Goal: Task Accomplishment & Management: Use online tool/utility

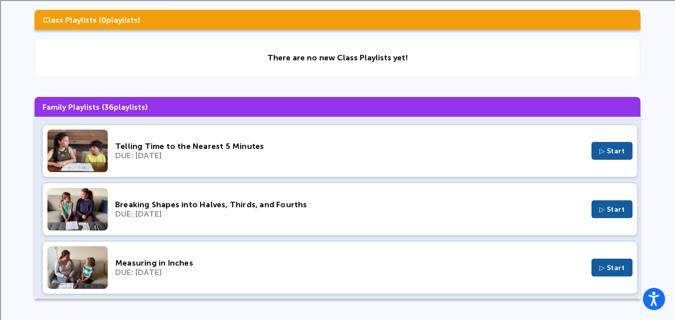
scroll to position [83, 0]
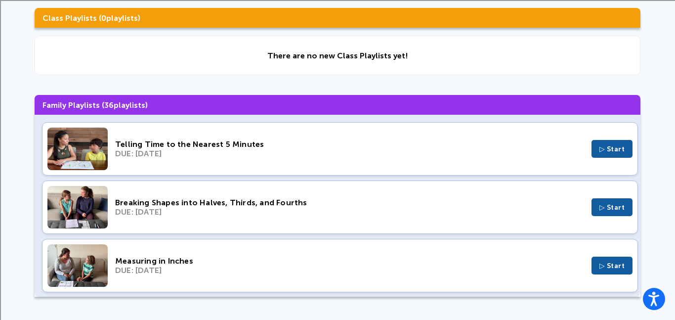
click at [626, 151] on button "▷ Start" at bounding box center [611, 149] width 41 height 18
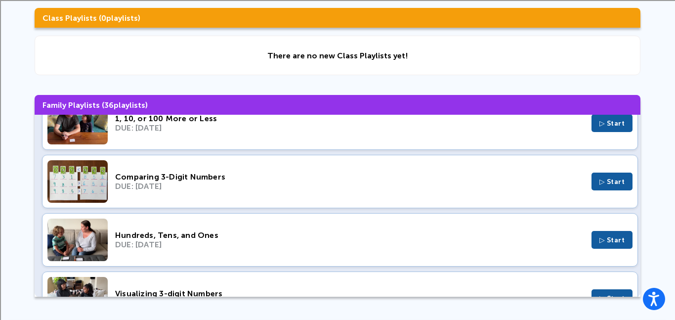
scroll to position [1192, 0]
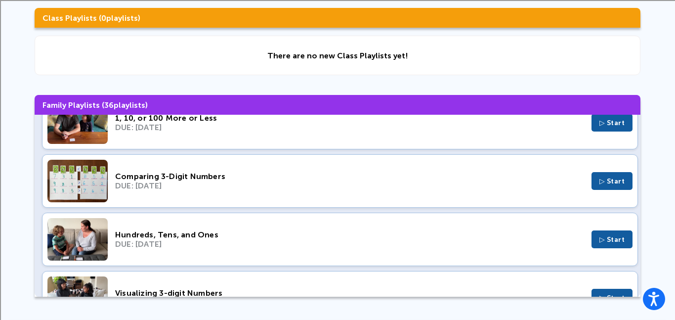
click at [606, 179] on span "▷ Start" at bounding box center [612, 181] width 26 height 8
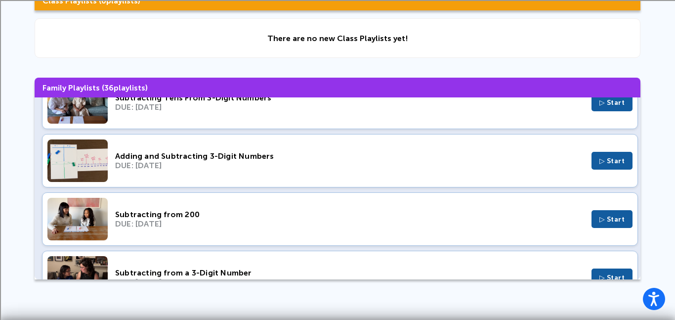
scroll to position [0, 0]
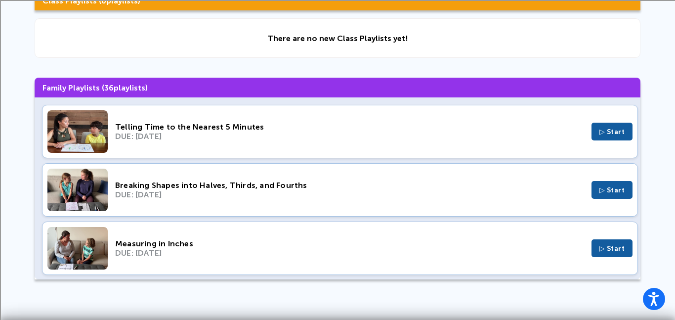
click at [592, 129] on button "▷ Start" at bounding box center [611, 132] width 41 height 18
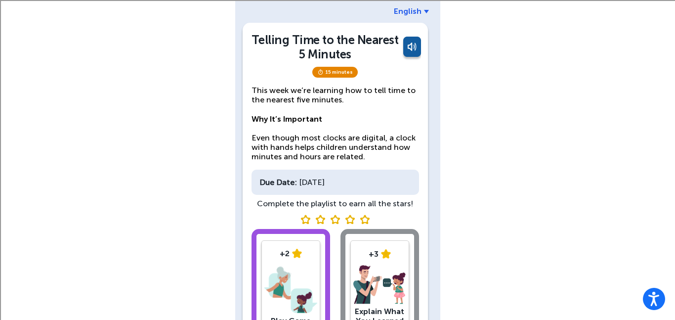
scroll to position [121, 0]
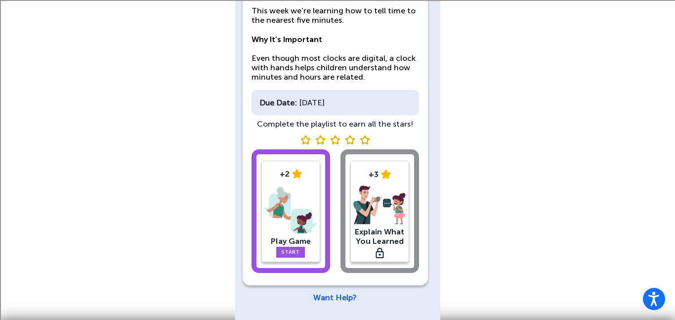
click at [295, 255] on link "Start" at bounding box center [290, 251] width 29 height 11
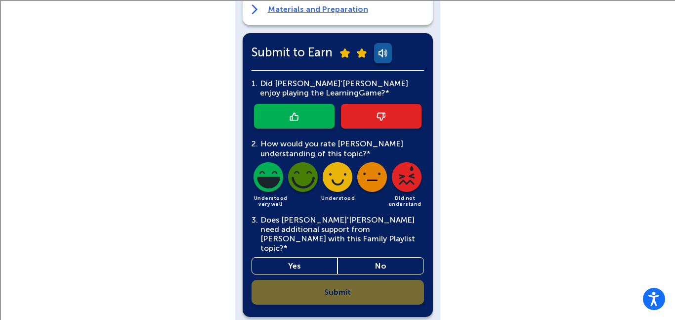
scroll to position [342, 0]
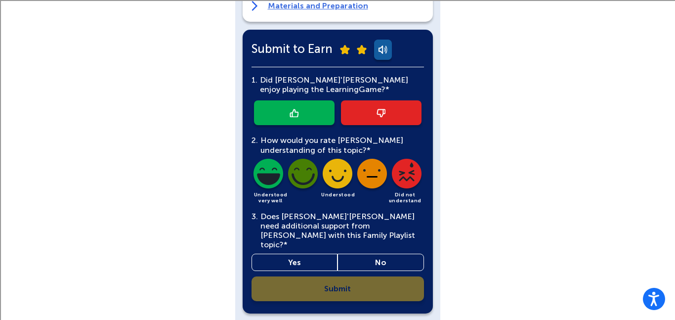
click at [316, 100] on link at bounding box center [294, 112] width 81 height 25
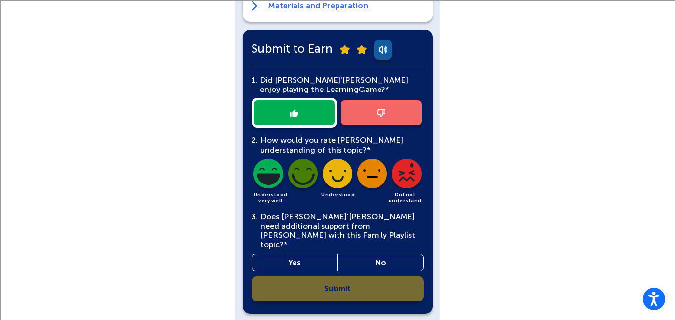
click at [312, 253] on link "Yes" at bounding box center [294, 261] width 86 height 17
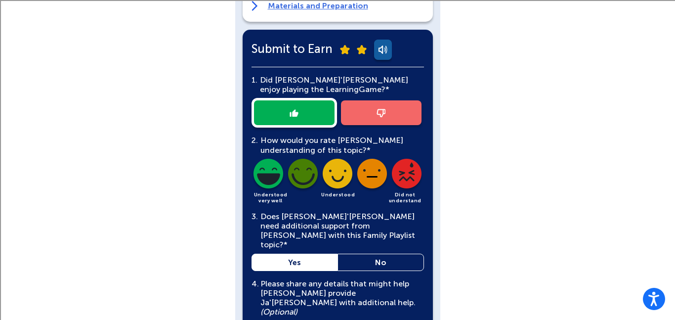
scroll to position [467, 0]
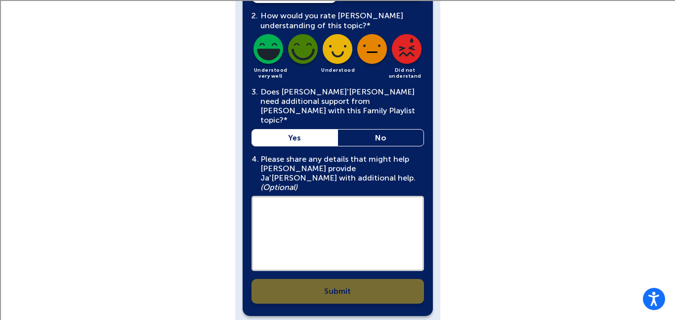
click at [345, 207] on textarea at bounding box center [337, 233] width 172 height 75
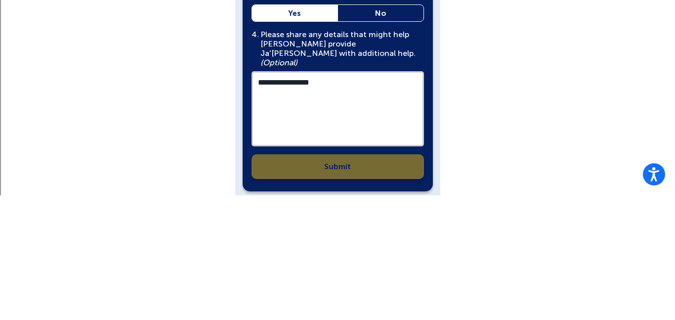
type textarea "**********"
click at [346, 253] on div "**********" at bounding box center [337, 123] width 172 height 361
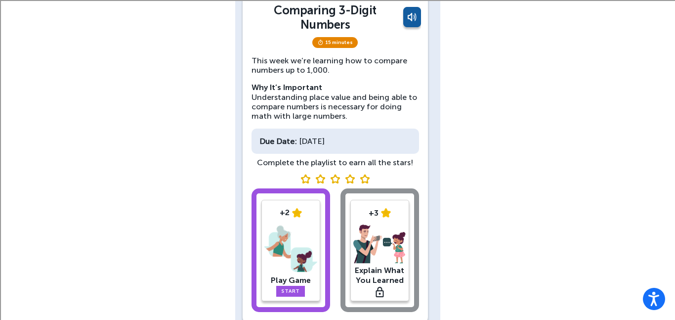
scroll to position [110, 0]
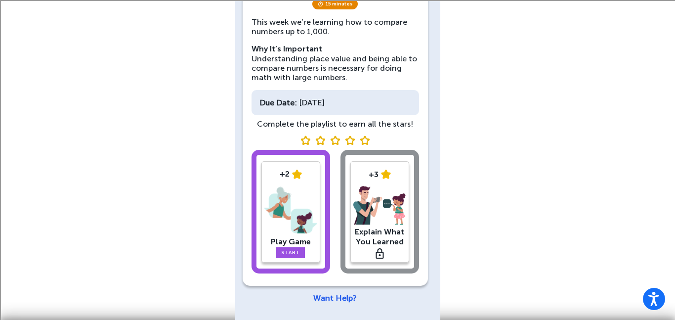
click at [454, 62] on div "Ja'[PERSON_NAME] English Comparing 3-Digit Numbers 15 minutes This week we’re l…" at bounding box center [337, 104] width 675 height 429
click at [303, 211] on img at bounding box center [290, 209] width 53 height 51
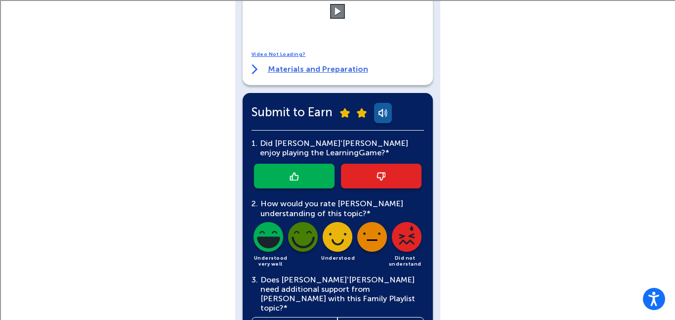
scroll to position [281, 0]
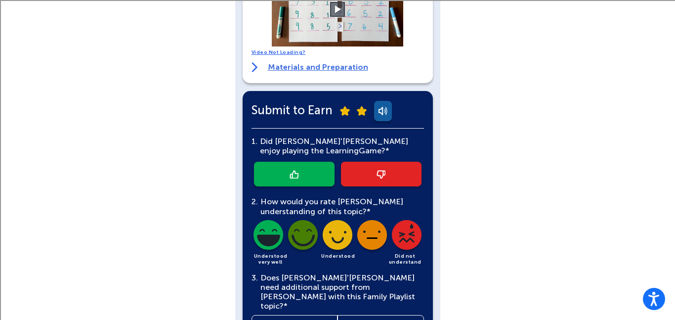
click at [313, 162] on link at bounding box center [294, 174] width 81 height 25
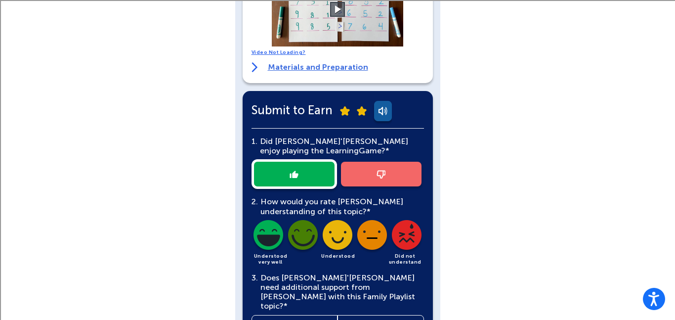
scroll to position [340, 0]
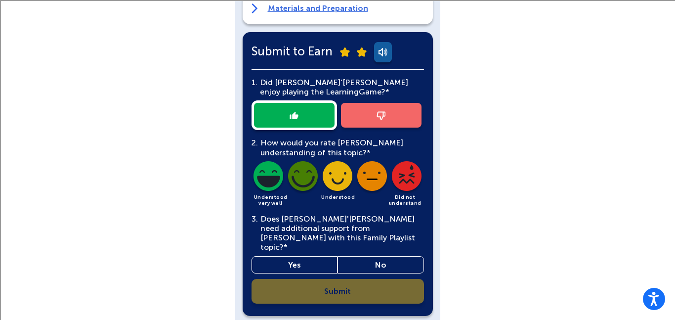
click at [298, 256] on link "Yes" at bounding box center [294, 264] width 86 height 17
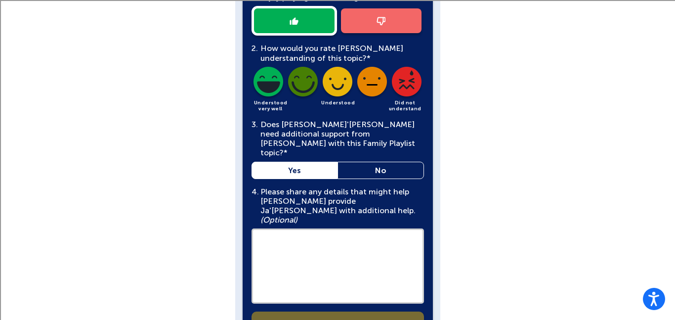
scroll to position [457, 0]
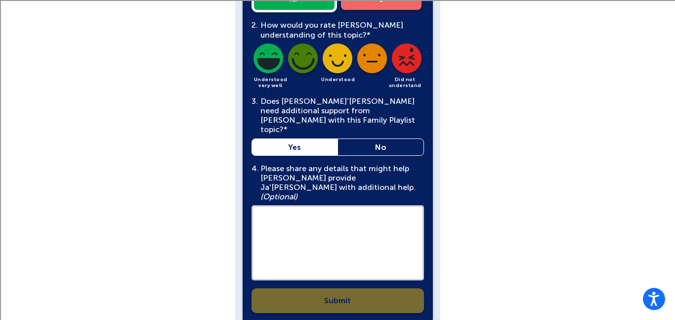
click at [314, 205] on textarea at bounding box center [337, 242] width 172 height 75
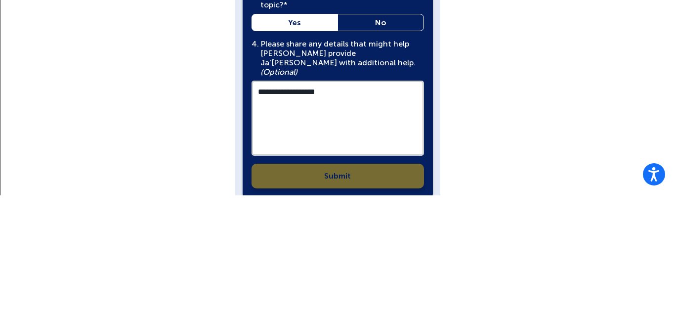
type textarea "**********"
click at [393, 247] on div "**********" at bounding box center [337, 132] width 172 height 361
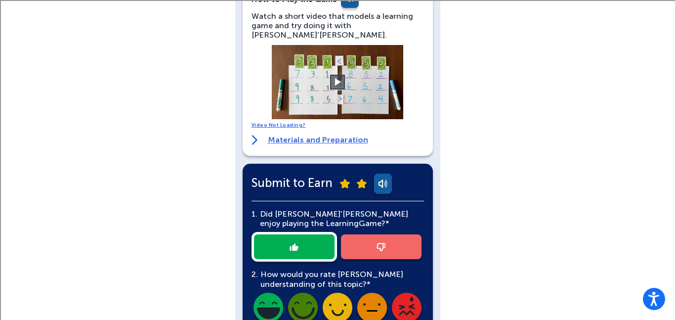
scroll to position [208, 0]
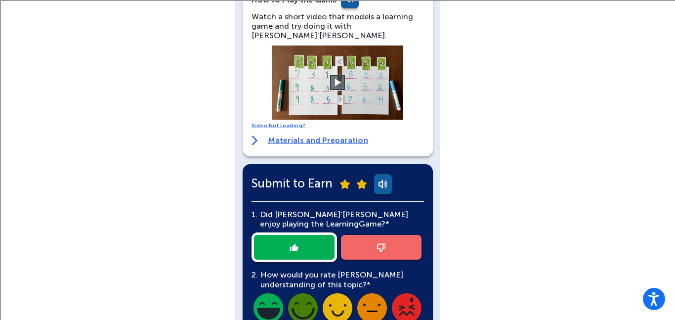
click at [361, 179] on img at bounding box center [362, 183] width 10 height 9
click at [348, 179] on img at bounding box center [345, 183] width 10 height 9
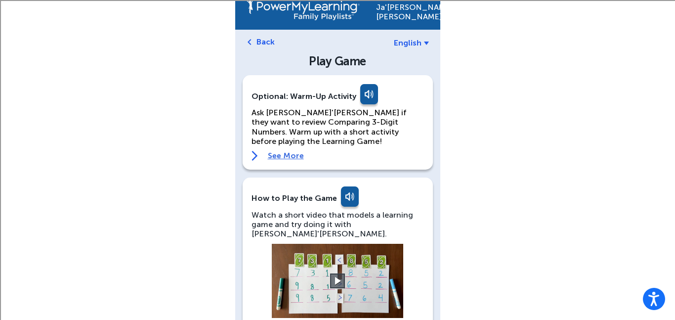
scroll to position [0, 0]
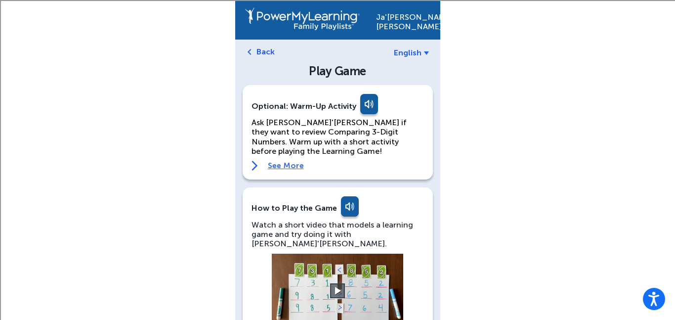
click at [269, 54] on link "Back" at bounding box center [265, 51] width 18 height 9
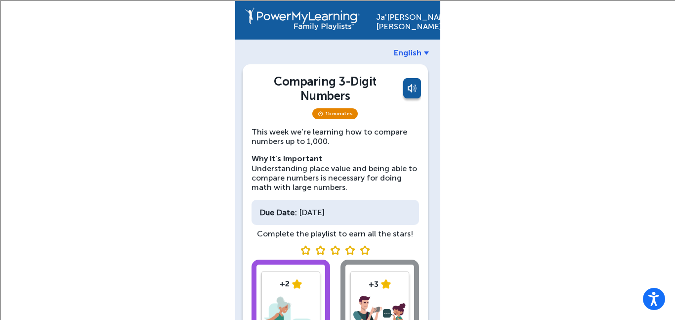
click at [306, 248] on img at bounding box center [305, 249] width 10 height 9
click at [324, 253] on img at bounding box center [320, 249] width 10 height 9
click at [354, 249] on img at bounding box center [350, 249] width 10 height 9
